Goal: Transaction & Acquisition: Purchase product/service

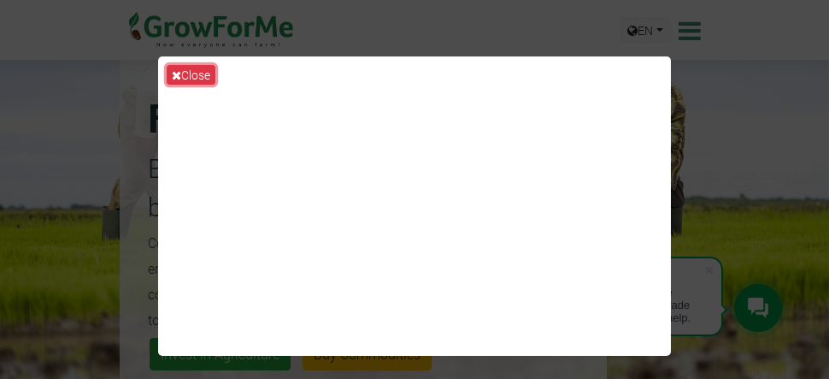
click at [198, 76] on button "Close" at bounding box center [191, 75] width 49 height 20
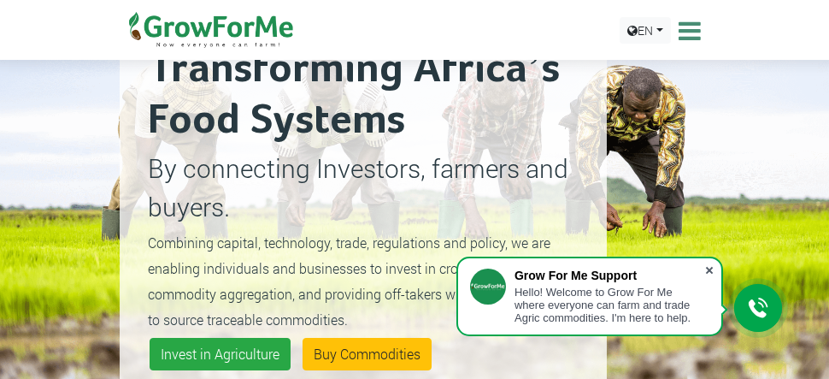
click at [713, 264] on span at bounding box center [709, 270] width 17 height 17
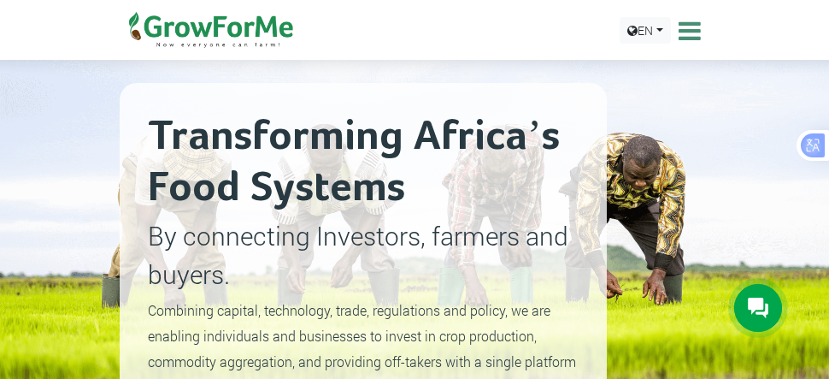
click at [688, 30] on icon at bounding box center [687, 31] width 26 height 26
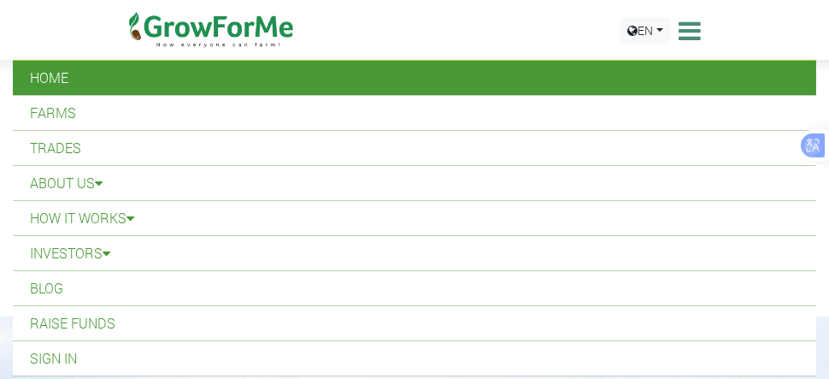
click at [271, 78] on link "Home" at bounding box center [414, 78] width 803 height 34
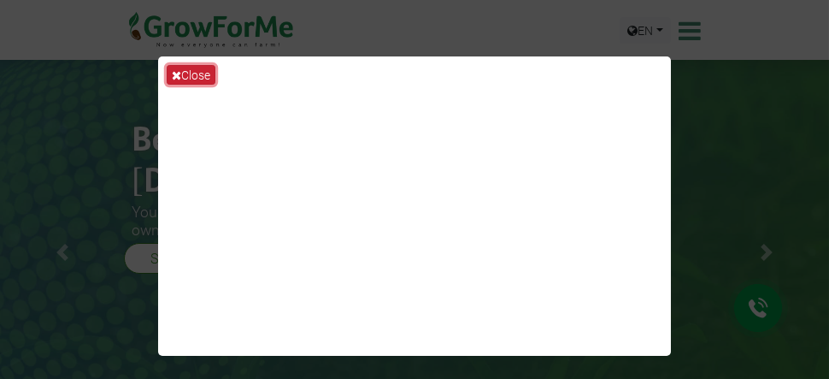
click at [194, 72] on button "Close" at bounding box center [191, 75] width 49 height 20
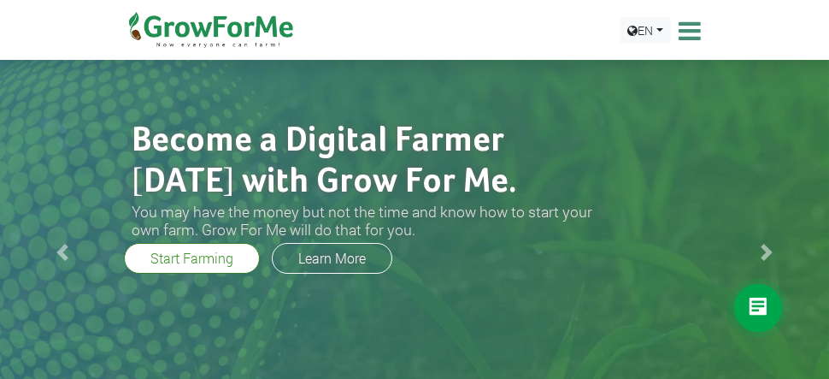
scroll to position [33, 0]
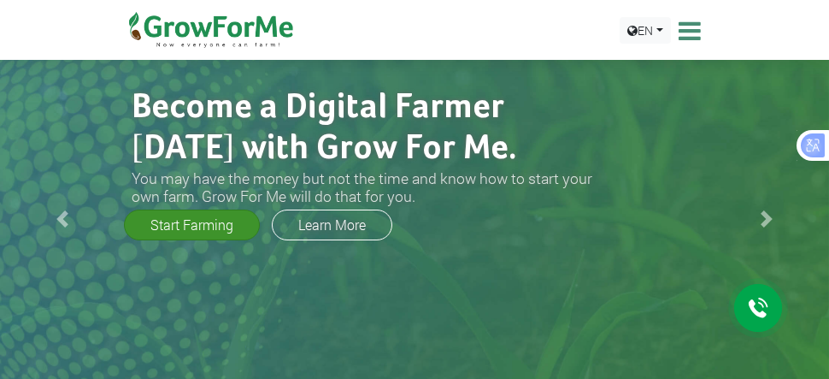
click at [234, 223] on link "Start Farming" at bounding box center [192, 224] width 136 height 31
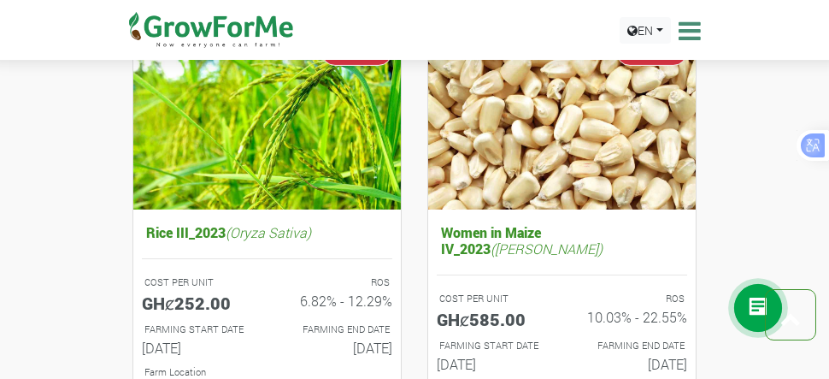
scroll to position [2668, 0]
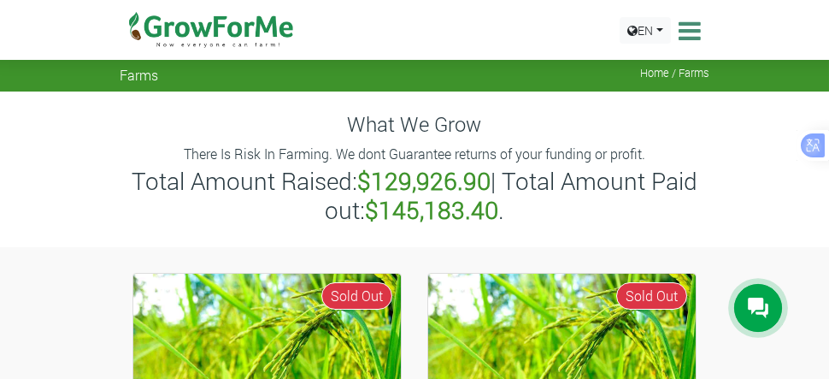
click at [670, 72] on span "Home / Farms" at bounding box center [674, 73] width 69 height 13
click at [142, 74] on span "Farms" at bounding box center [139, 75] width 38 height 16
click at [183, 44] on img at bounding box center [211, 30] width 175 height 60
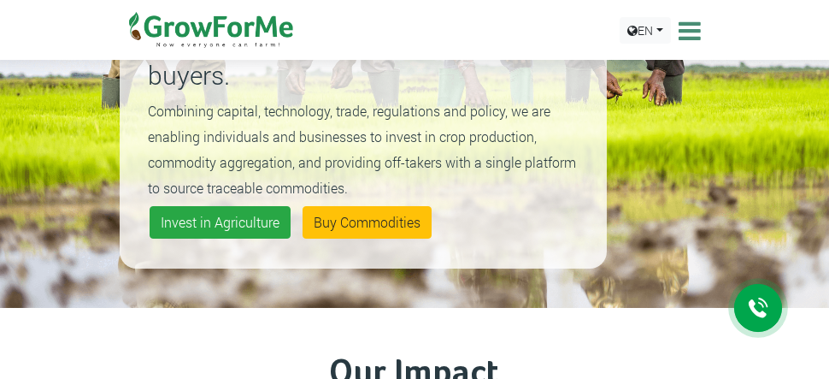
scroll to position [203, 0]
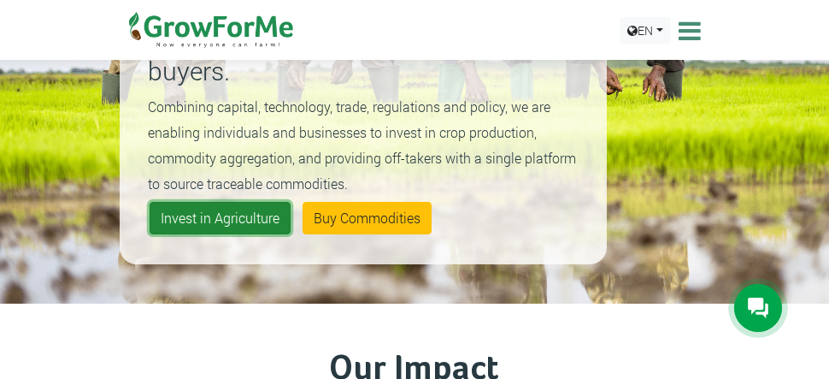
click at [226, 206] on link "Invest in Agriculture" at bounding box center [220, 218] width 141 height 32
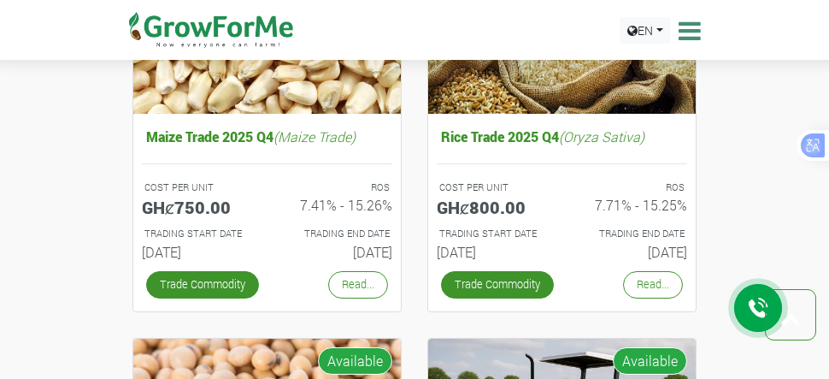
scroll to position [782, 0]
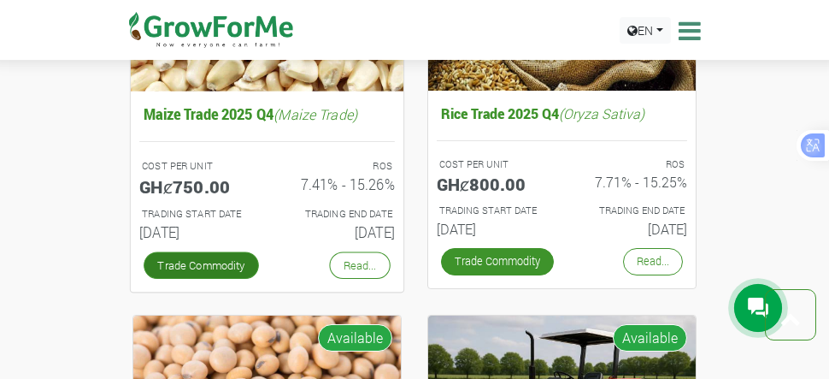
click at [221, 268] on link "Trade Commodity" at bounding box center [201, 264] width 115 height 27
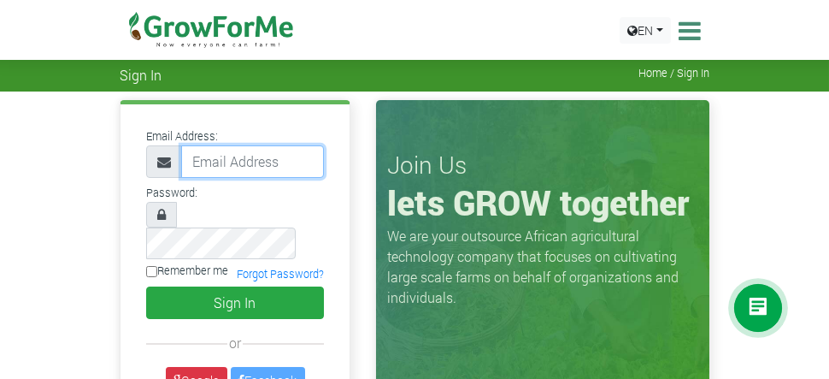
click at [231, 170] on input "email" at bounding box center [252, 161] width 143 height 32
type input "[EMAIL_ADDRESS][DOMAIN_NAME]"
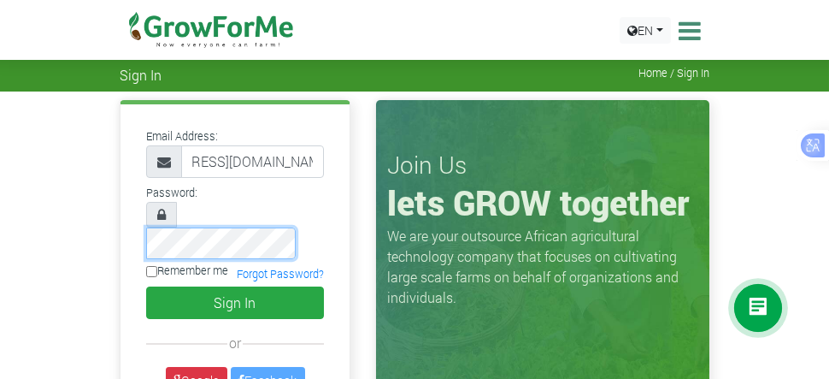
scroll to position [0, 0]
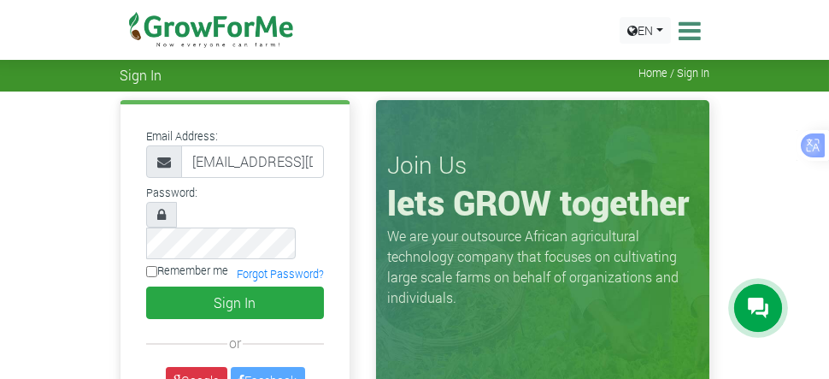
click at [149, 266] on input "Remember me" at bounding box center [151, 271] width 11 height 11
checkbox input "true"
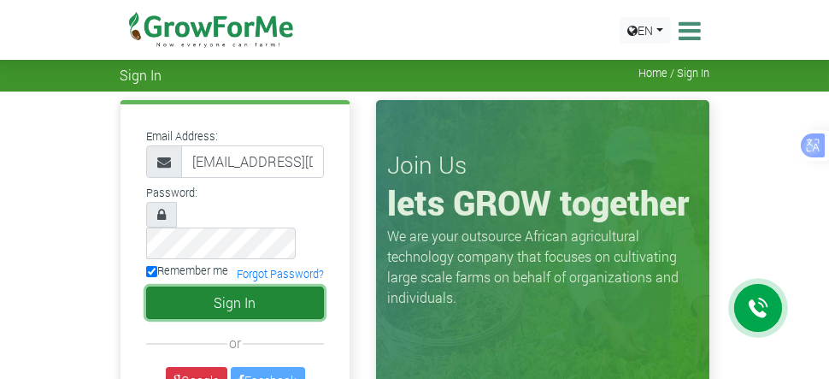
click at [254, 286] on button "Sign In" at bounding box center [235, 302] width 178 height 32
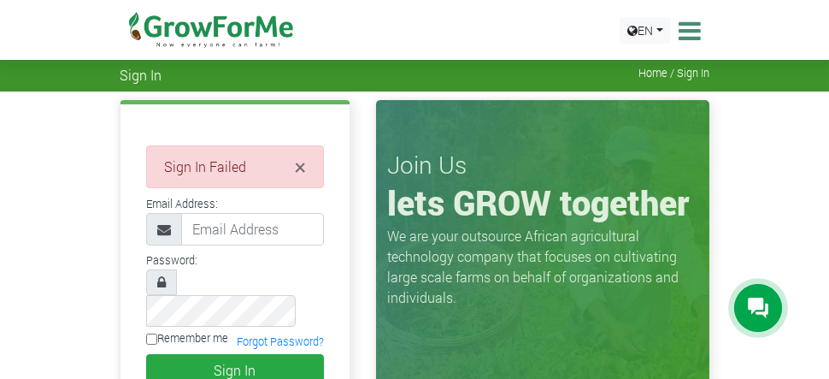
click at [294, 168] on div "× Sign In Failed" at bounding box center [235, 166] width 178 height 43
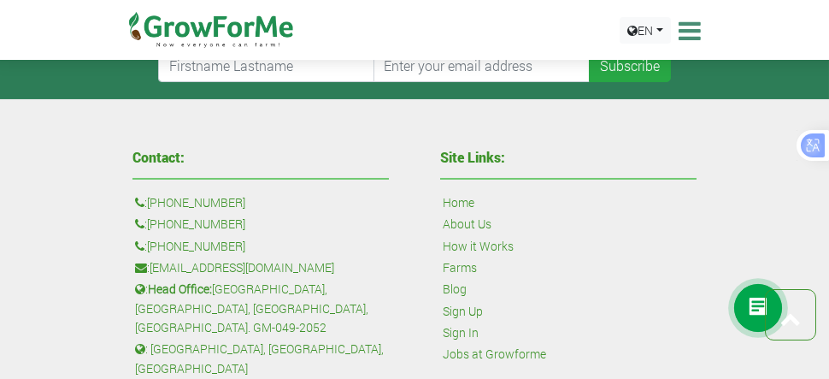
scroll to position [816, 0]
